Goal: Task Accomplishment & Management: Use online tool/utility

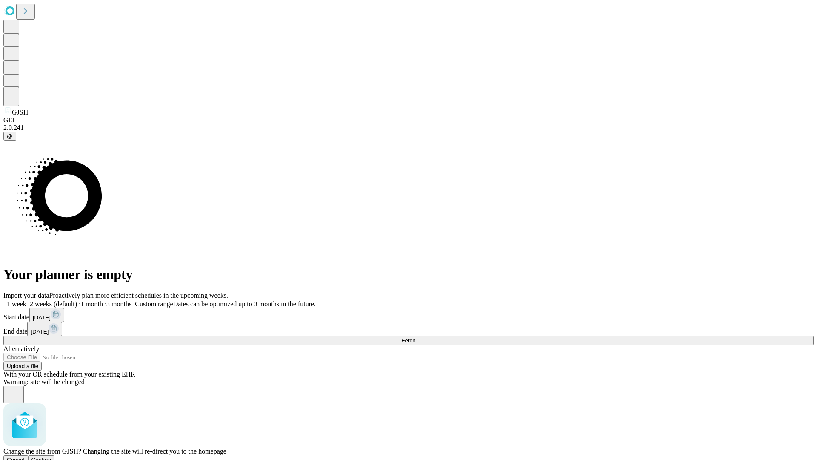
click at [52, 456] on span "Confirm" at bounding box center [41, 459] width 20 height 6
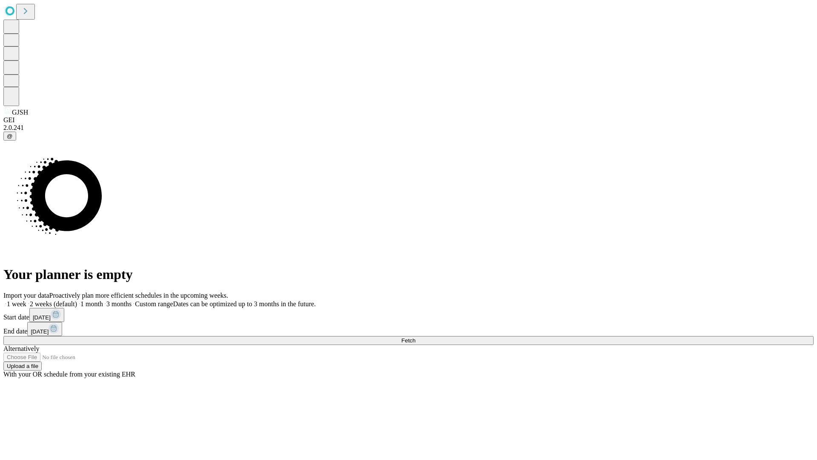
click at [26, 300] on label "1 week" at bounding box center [14, 303] width 23 height 7
click at [415, 337] on span "Fetch" at bounding box center [408, 340] width 14 height 6
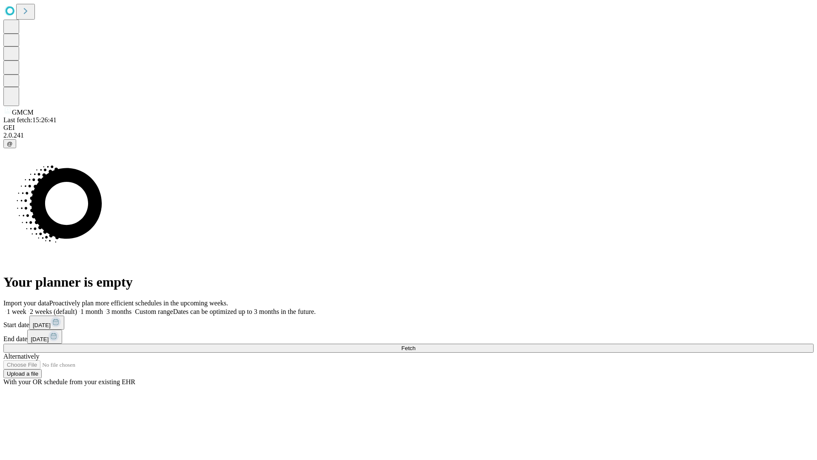
click at [26, 308] on label "1 week" at bounding box center [14, 311] width 23 height 7
click at [415, 345] on span "Fetch" at bounding box center [408, 348] width 14 height 6
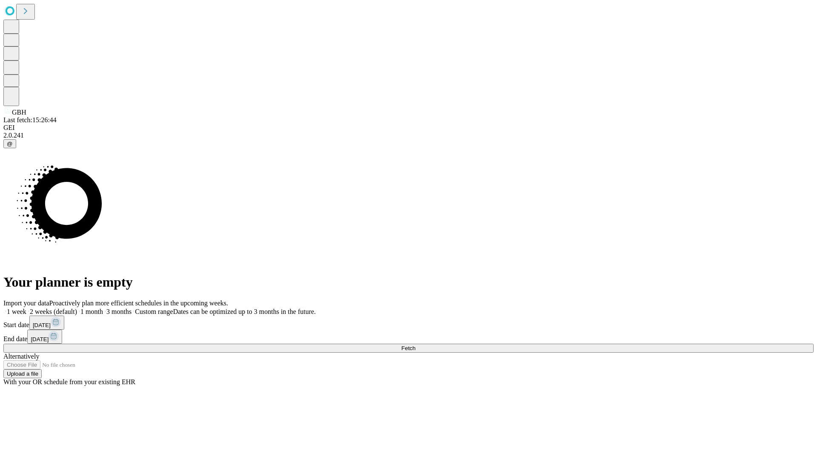
click at [26, 308] on label "1 week" at bounding box center [14, 311] width 23 height 7
click at [415, 345] on span "Fetch" at bounding box center [408, 348] width 14 height 6
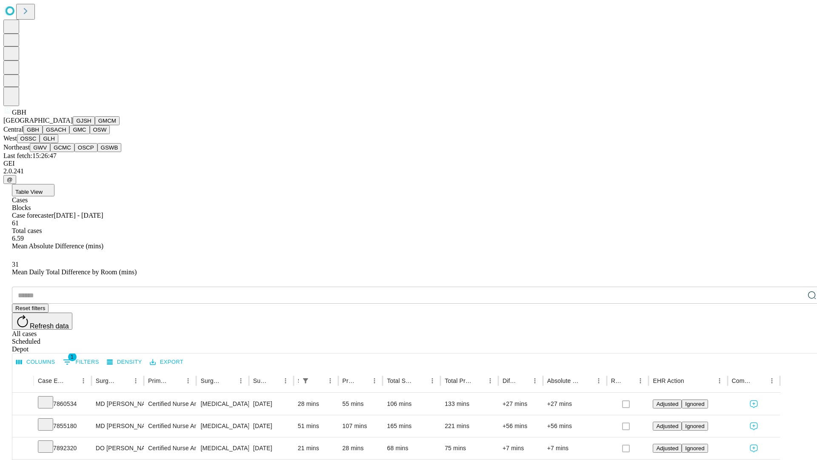
click at [66, 134] on button "GSACH" at bounding box center [56, 129] width 27 height 9
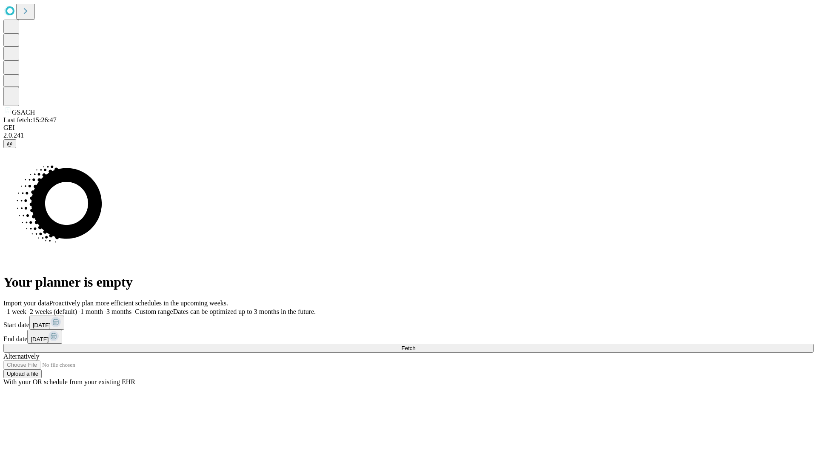
click at [415, 345] on span "Fetch" at bounding box center [408, 348] width 14 height 6
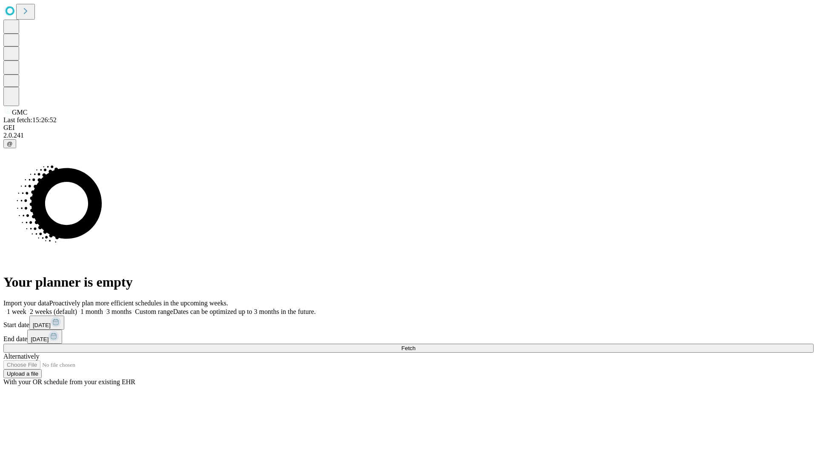
click at [26, 308] on label "1 week" at bounding box center [14, 311] width 23 height 7
click at [415, 345] on span "Fetch" at bounding box center [408, 348] width 14 height 6
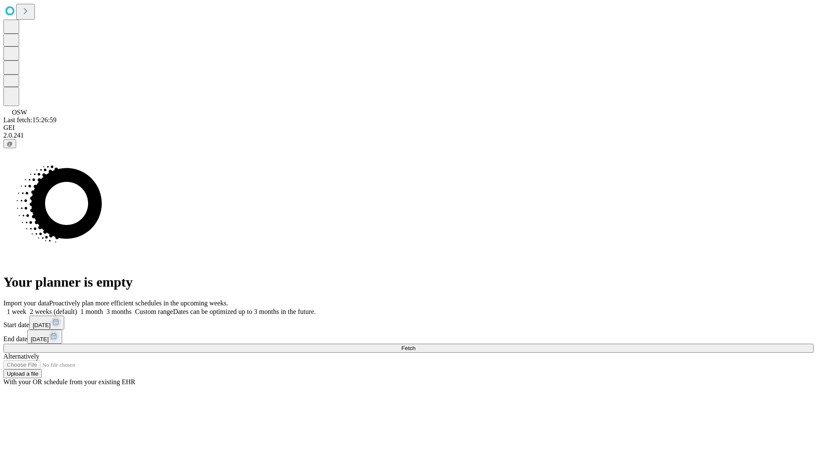
click at [26, 308] on label "1 week" at bounding box center [14, 311] width 23 height 7
click at [415, 345] on span "Fetch" at bounding box center [408, 348] width 14 height 6
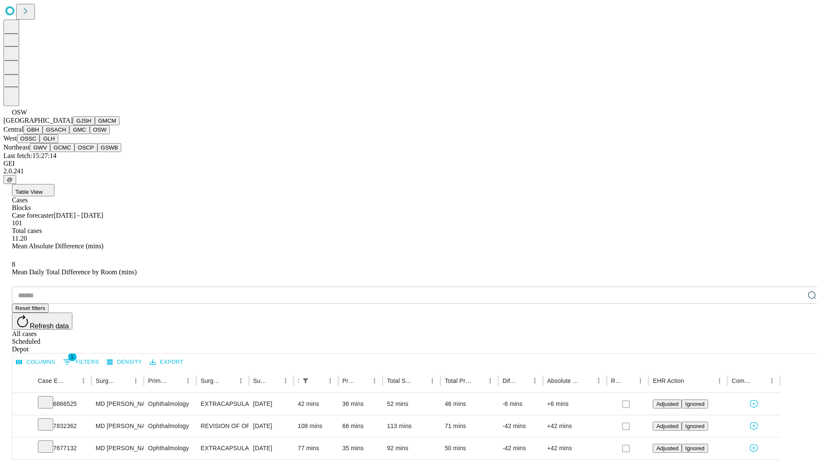
click at [40, 143] on button "OSSC" at bounding box center [28, 138] width 23 height 9
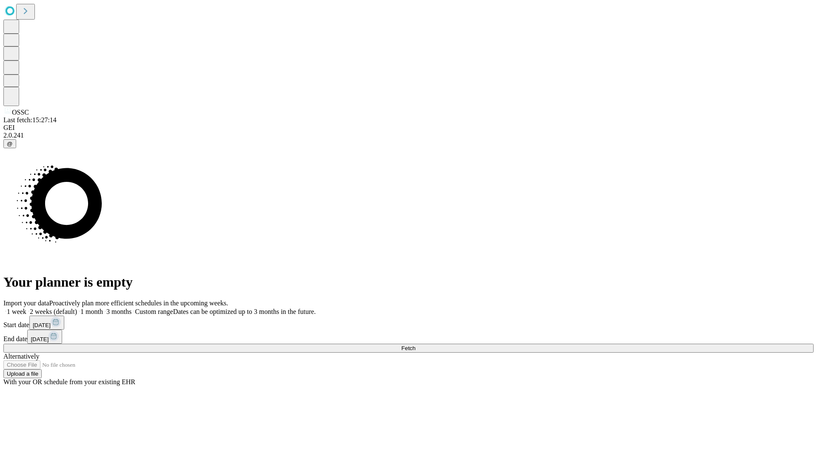
click at [26, 308] on label "1 week" at bounding box center [14, 311] width 23 height 7
click at [415, 345] on span "Fetch" at bounding box center [408, 348] width 14 height 6
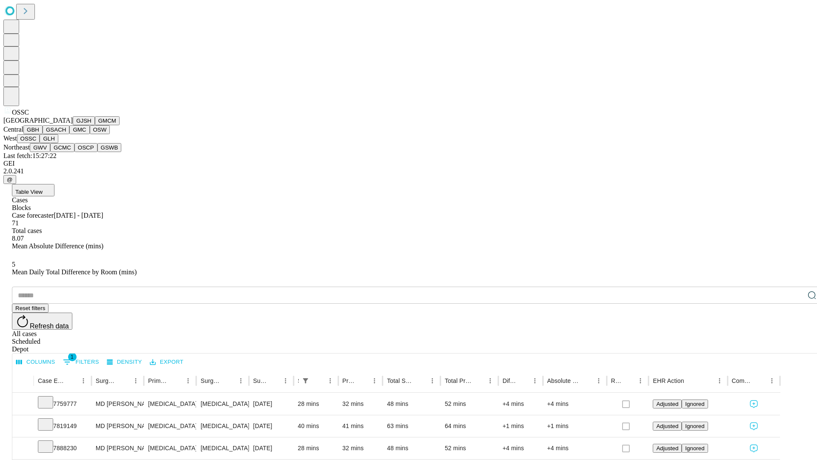
click at [58, 143] on button "GLH" at bounding box center [49, 138] width 18 height 9
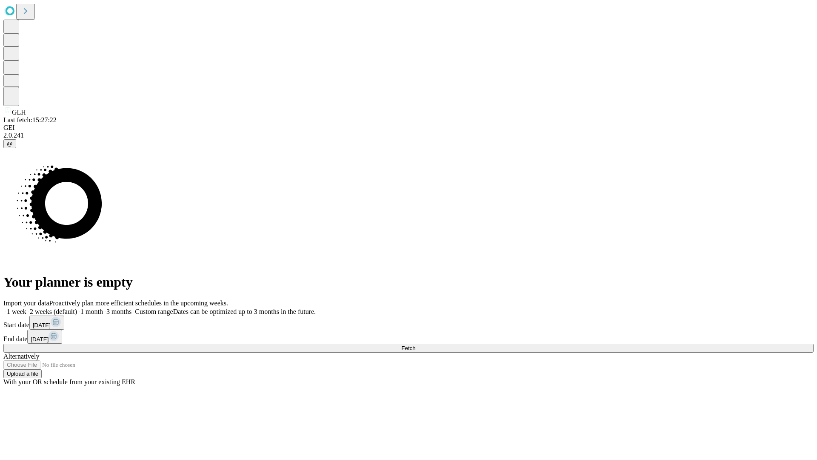
click at [26, 308] on label "1 week" at bounding box center [14, 311] width 23 height 7
click at [415, 345] on span "Fetch" at bounding box center [408, 348] width 14 height 6
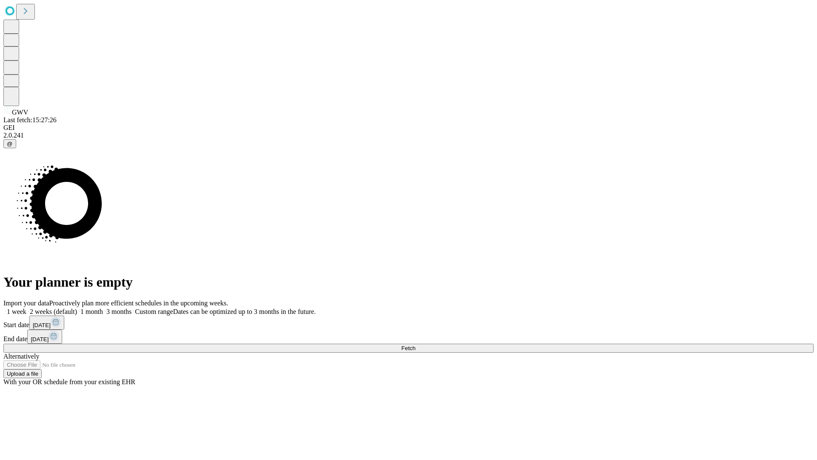
click at [415, 345] on span "Fetch" at bounding box center [408, 348] width 14 height 6
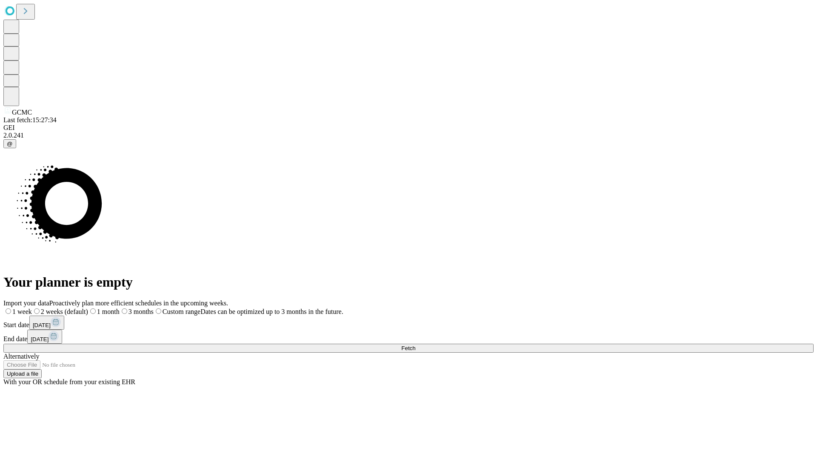
click at [32, 308] on label "1 week" at bounding box center [17, 311] width 29 height 7
click at [415, 345] on span "Fetch" at bounding box center [408, 348] width 14 height 6
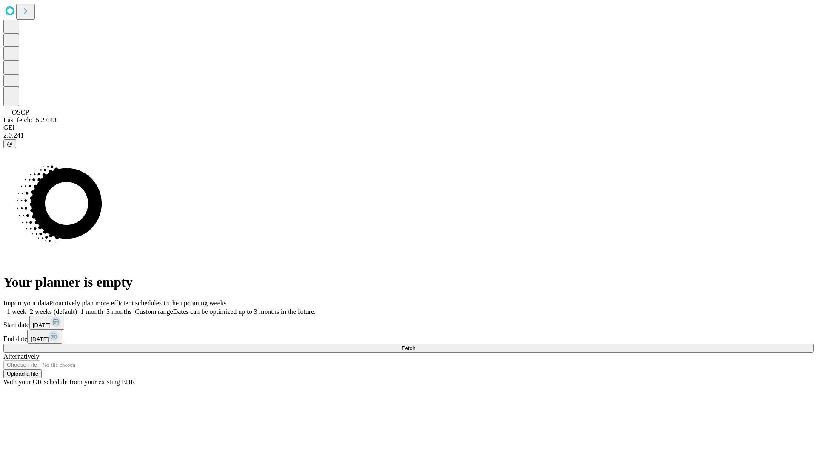
click at [26, 308] on label "1 week" at bounding box center [14, 311] width 23 height 7
click at [415, 345] on span "Fetch" at bounding box center [408, 348] width 14 height 6
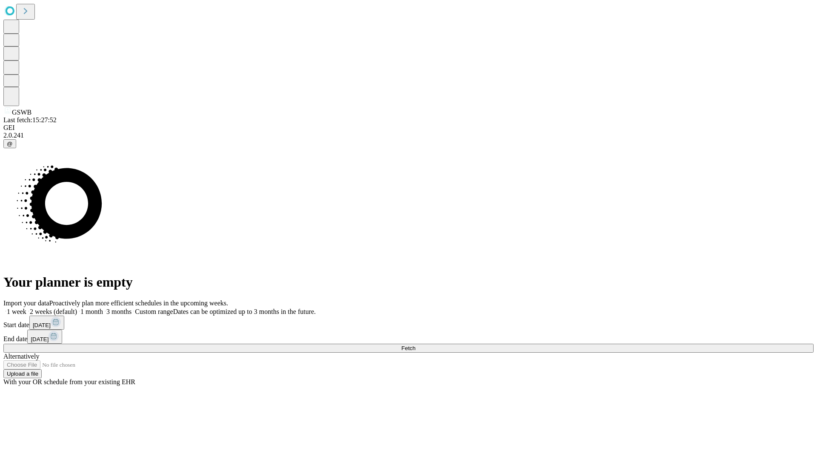
click at [26, 308] on label "1 week" at bounding box center [14, 311] width 23 height 7
click at [415, 345] on span "Fetch" at bounding box center [408, 348] width 14 height 6
